Goal: Find specific fact: Find specific fact

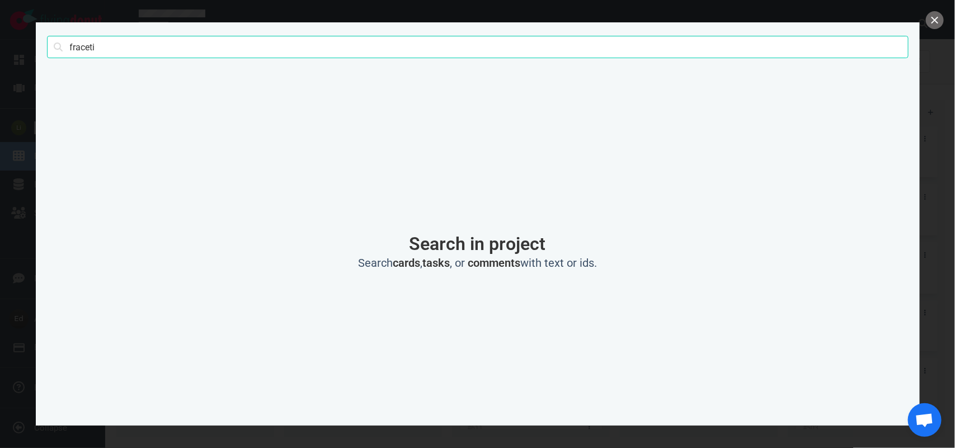
click at [84, 46] on input "fraceti" at bounding box center [478, 47] width 862 height 22
click button "Search" at bounding box center [0, 0] width 0 height 0
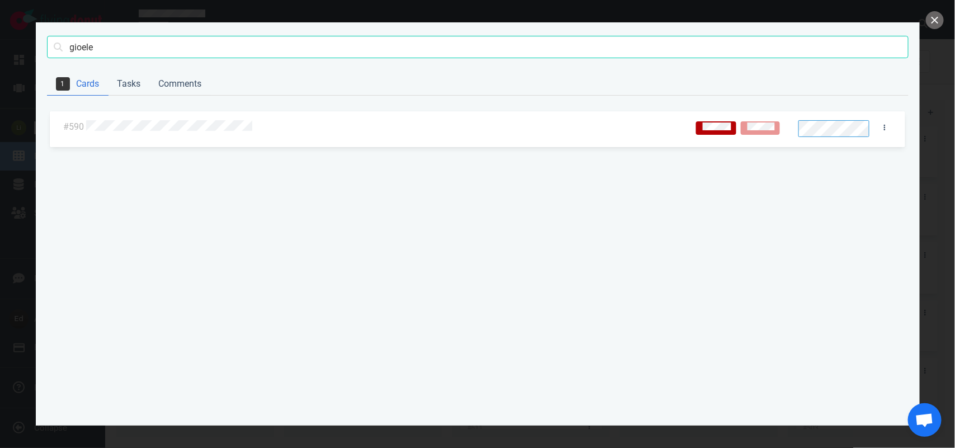
click at [186, 133] on div at bounding box center [384, 127] width 601 height 27
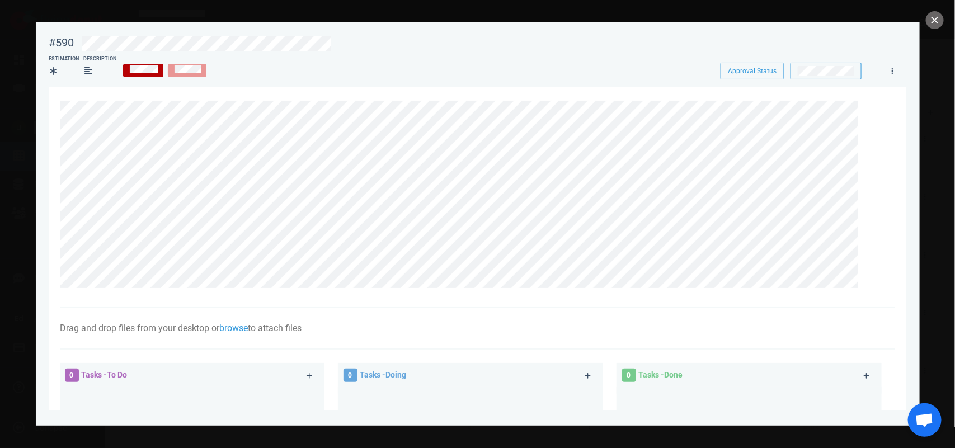
click at [921, 25] on div at bounding box center [477, 224] width 955 height 448
click at [929, 23] on button "close" at bounding box center [935, 20] width 18 height 18
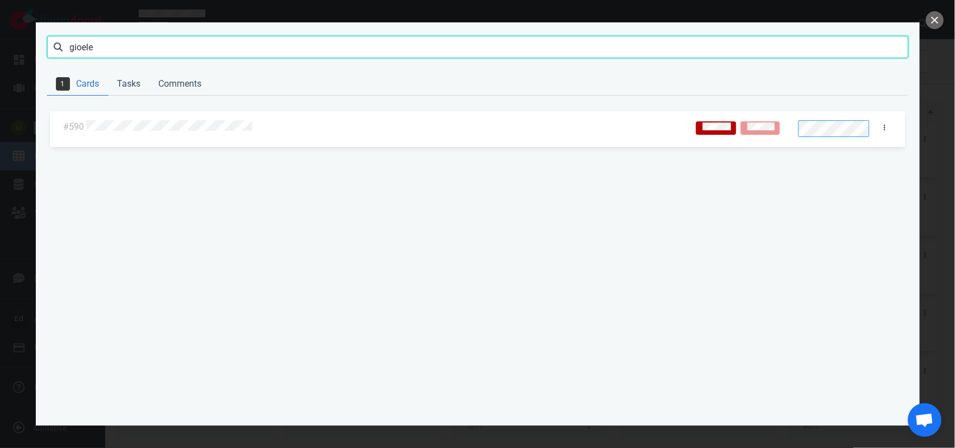
click at [79, 51] on input "gioele" at bounding box center [478, 47] width 862 height 22
type input "[PERSON_NAME]"
click button "Search" at bounding box center [0, 0] width 0 height 0
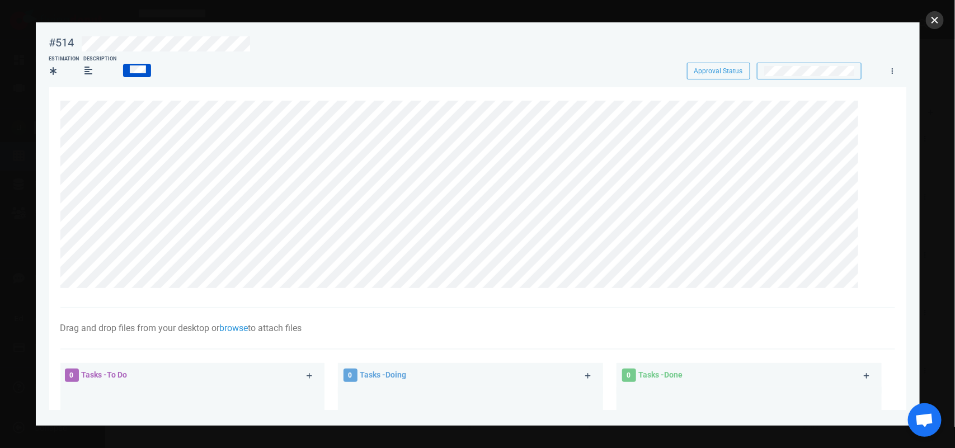
click at [932, 24] on button "close" at bounding box center [935, 20] width 18 height 18
